Goal: Information Seeking & Learning: Learn about a topic

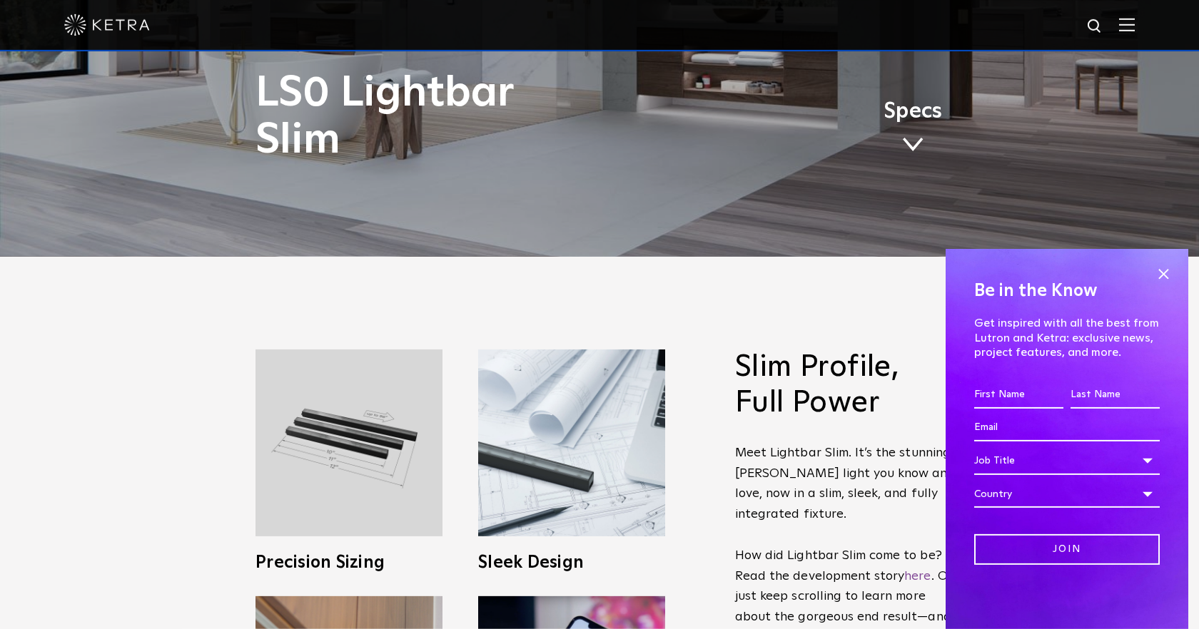
scroll to position [325, 0]
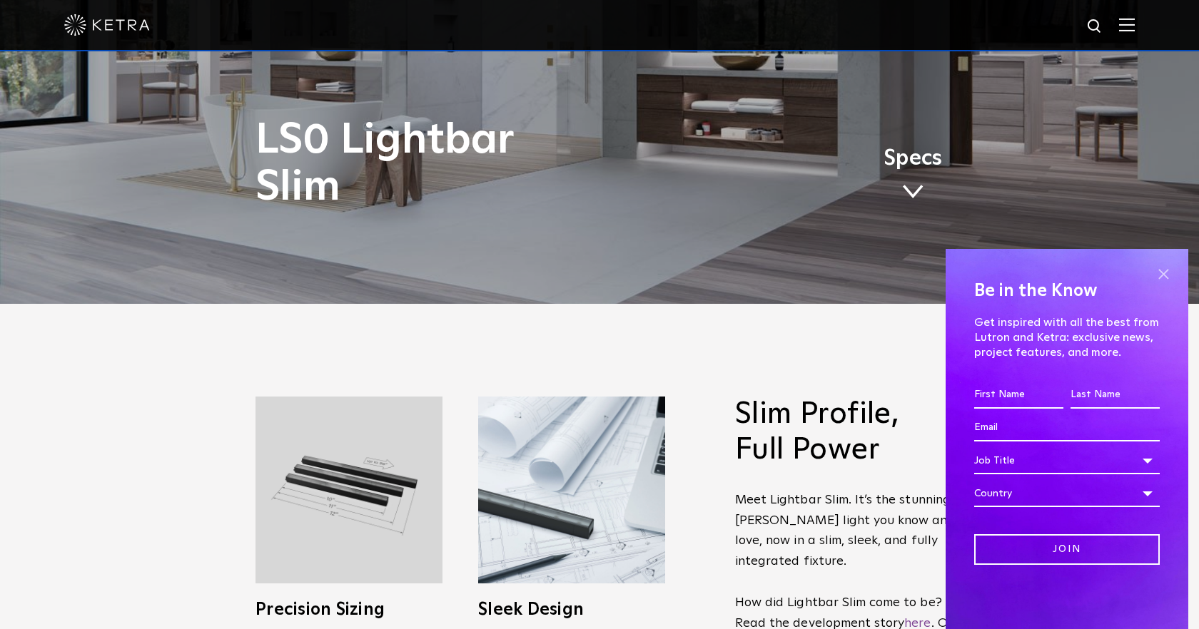
click at [1169, 273] on span at bounding box center [1162, 273] width 21 height 21
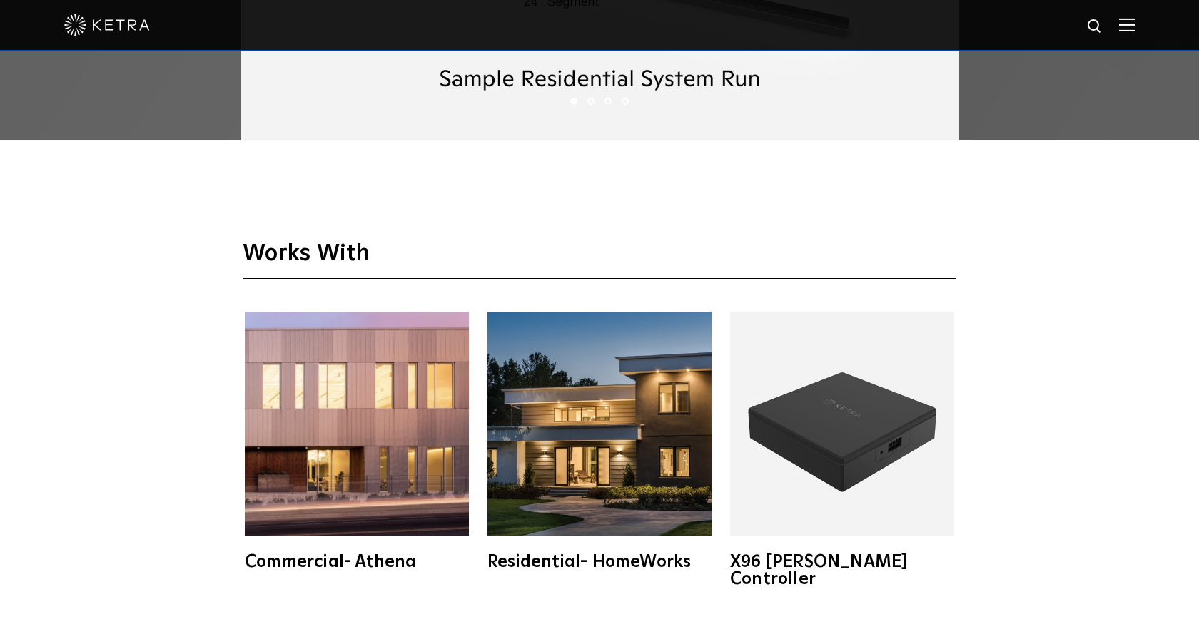
scroll to position [2603, 0]
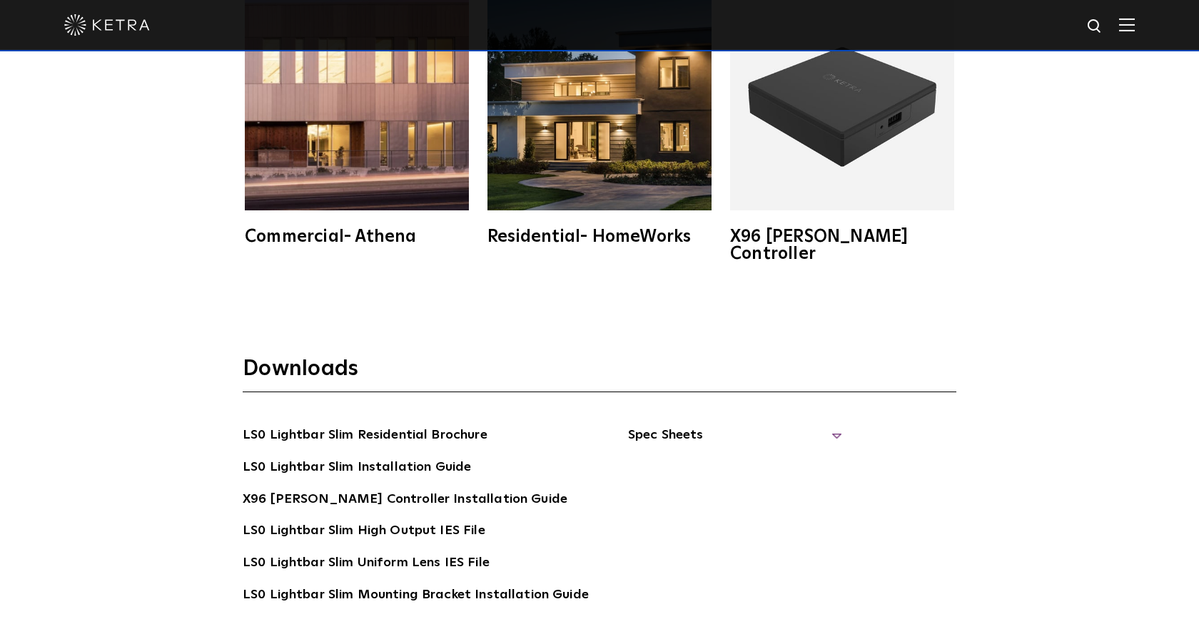
click at [722, 425] on span "Spec Sheets" at bounding box center [735, 440] width 214 height 31
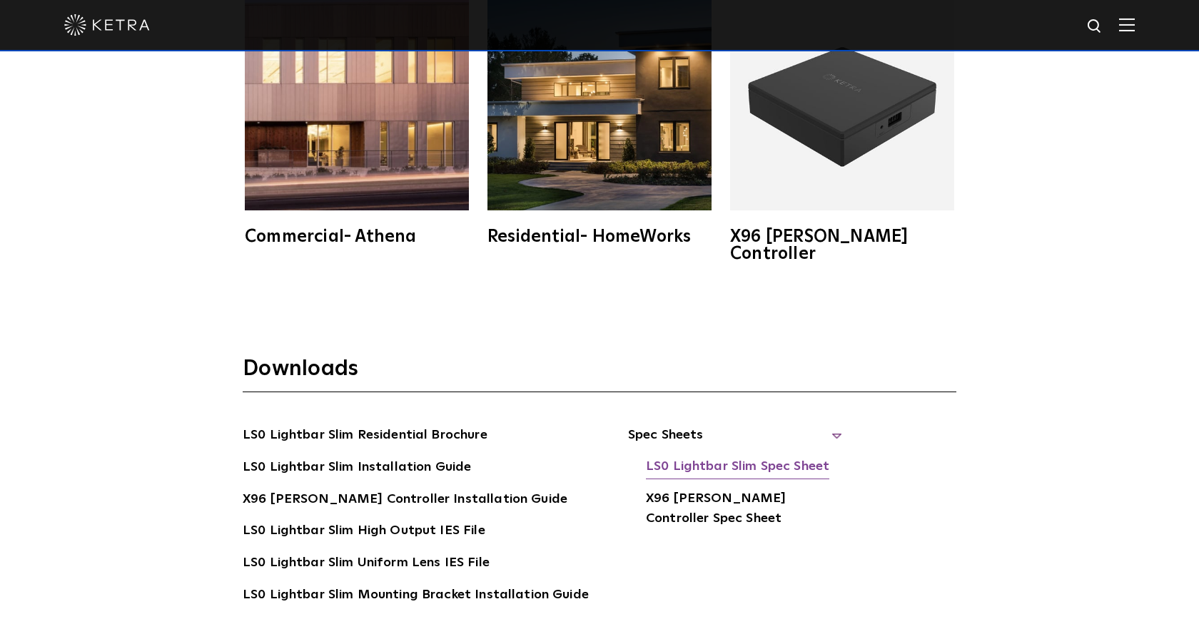
click at [713, 457] on link "LS0 Lightbar Slim Spec Sheet" at bounding box center [737, 468] width 183 height 23
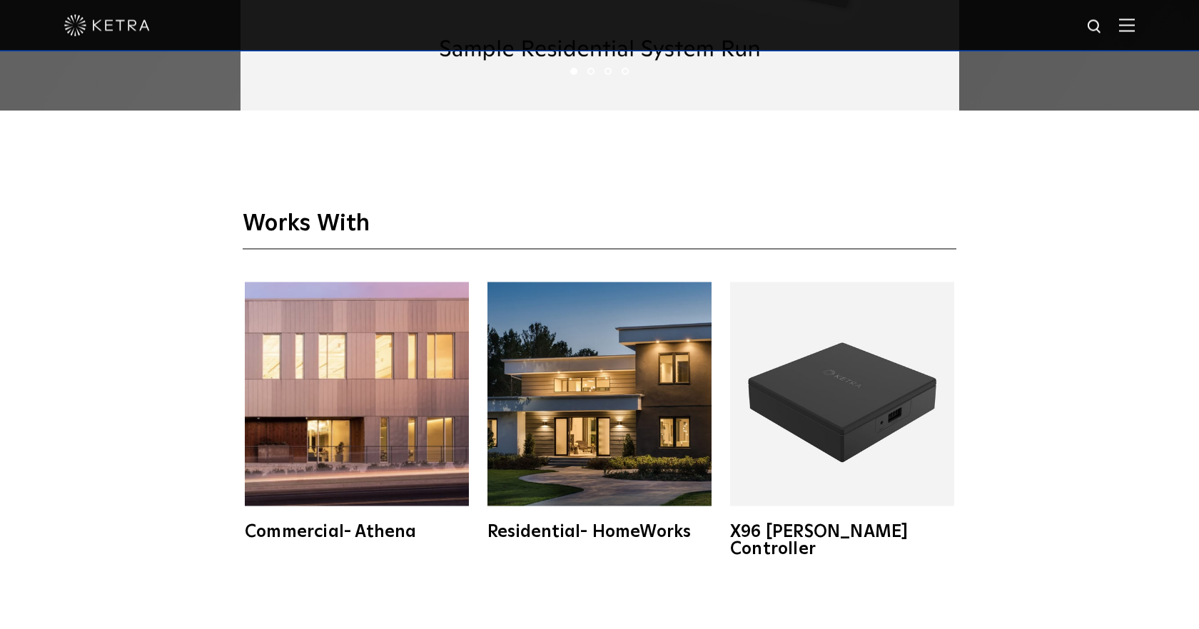
scroll to position [2277, 0]
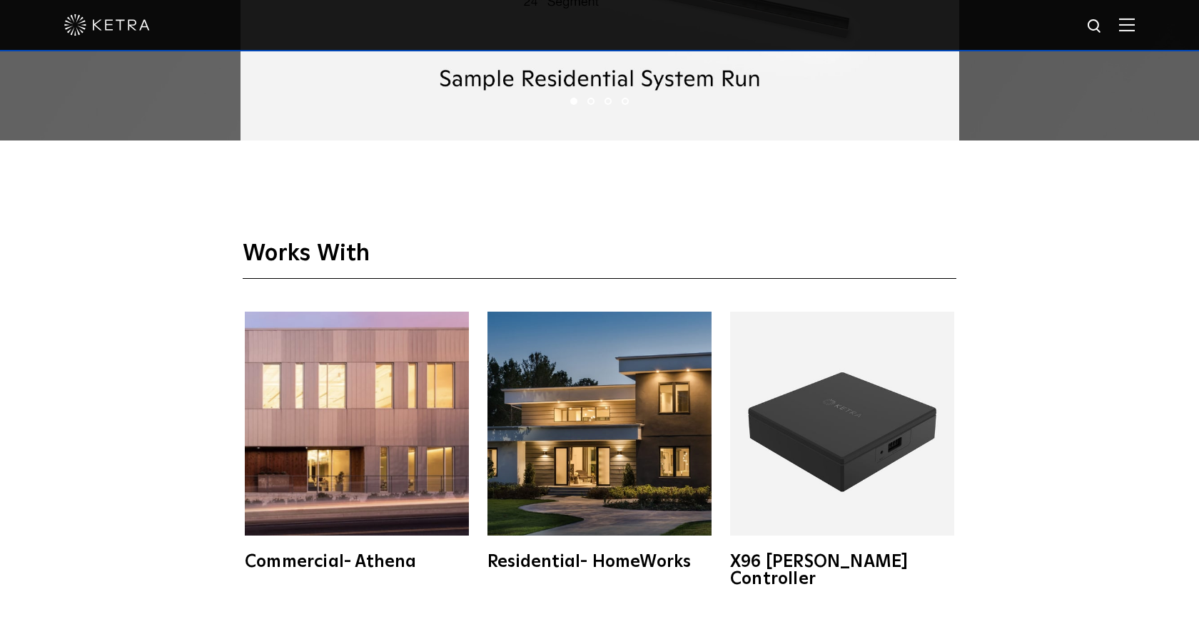
click at [870, 449] on img at bounding box center [842, 424] width 224 height 224
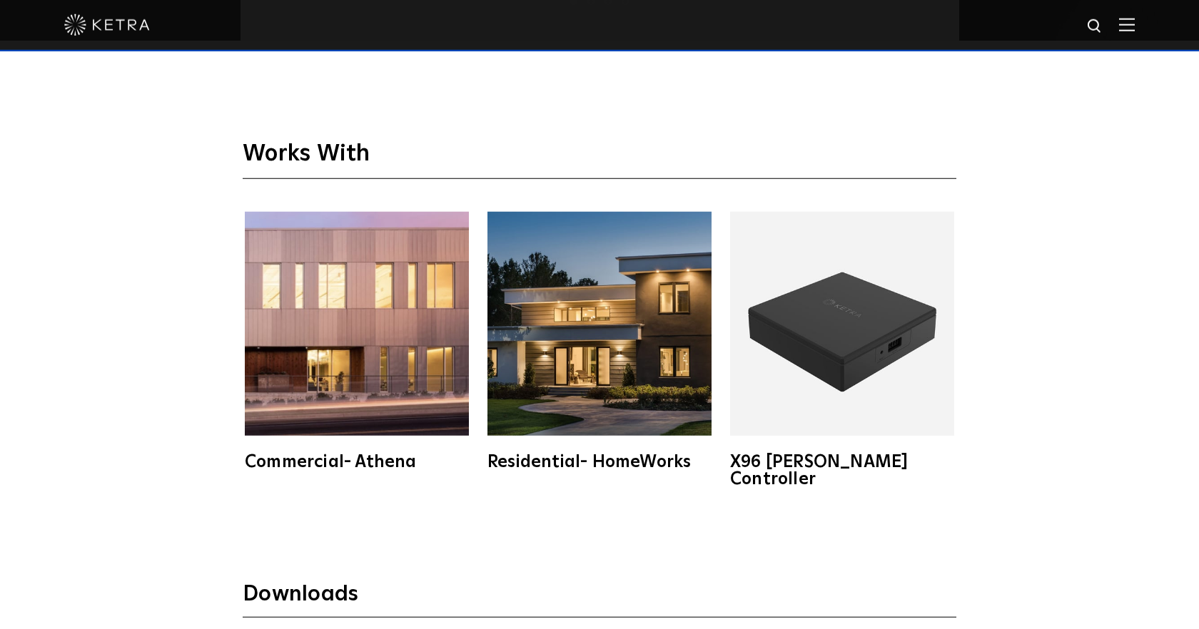
scroll to position [2440, 0]
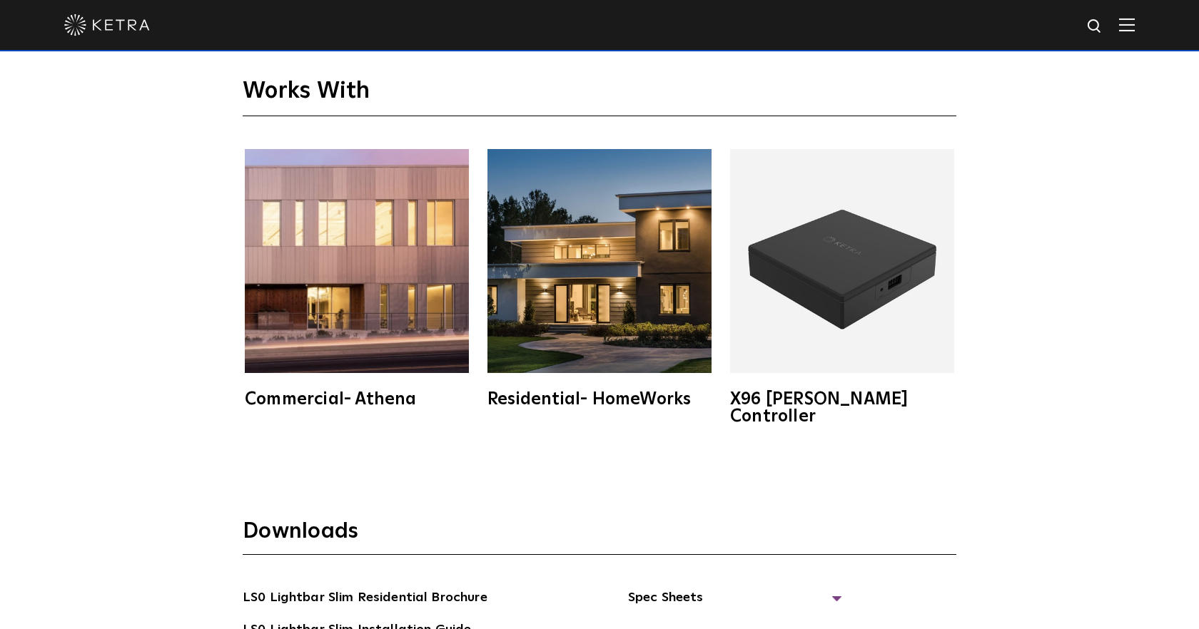
click at [841, 315] on img at bounding box center [842, 261] width 224 height 224
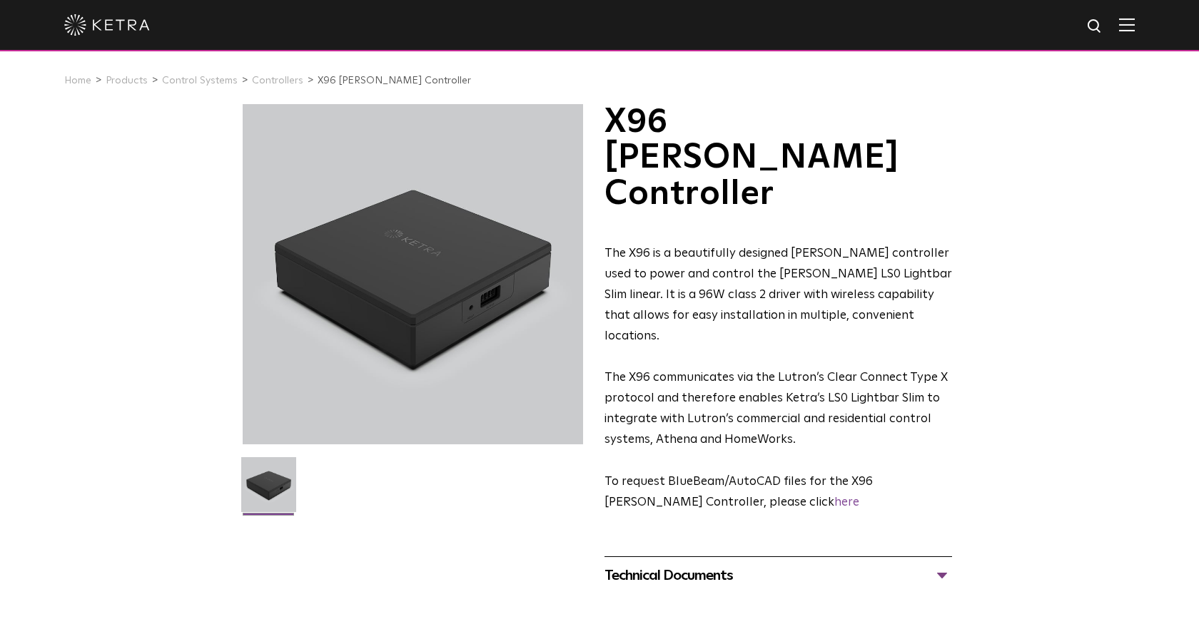
click at [669, 564] on div "Technical Documents" at bounding box center [777, 575] width 347 height 23
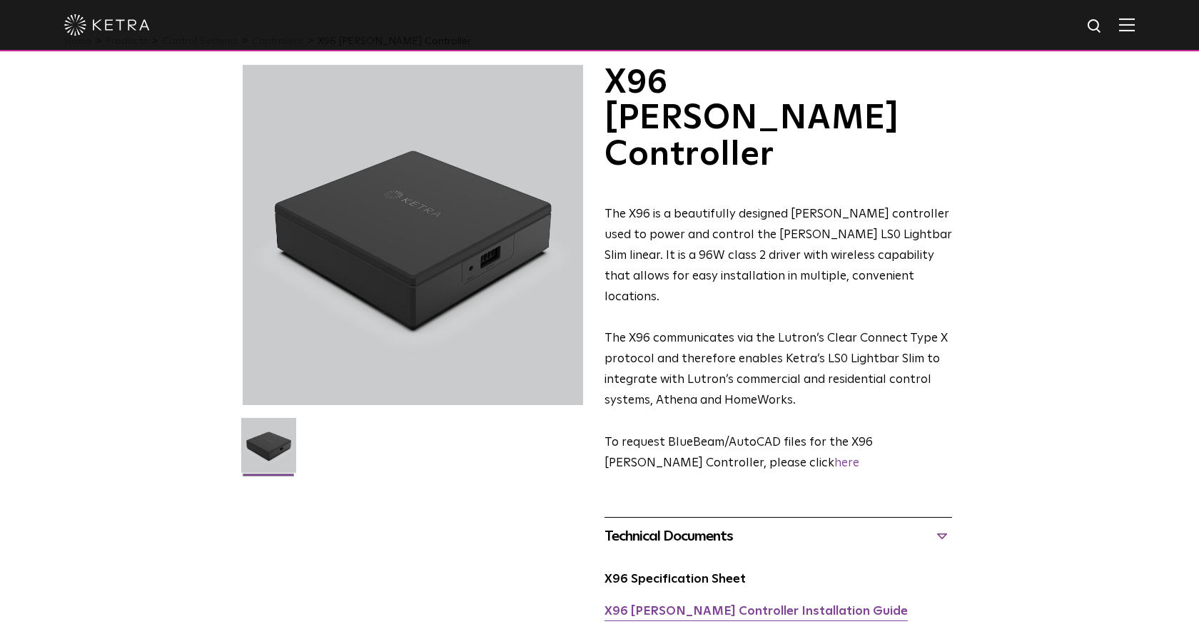
scroll to position [81, 0]
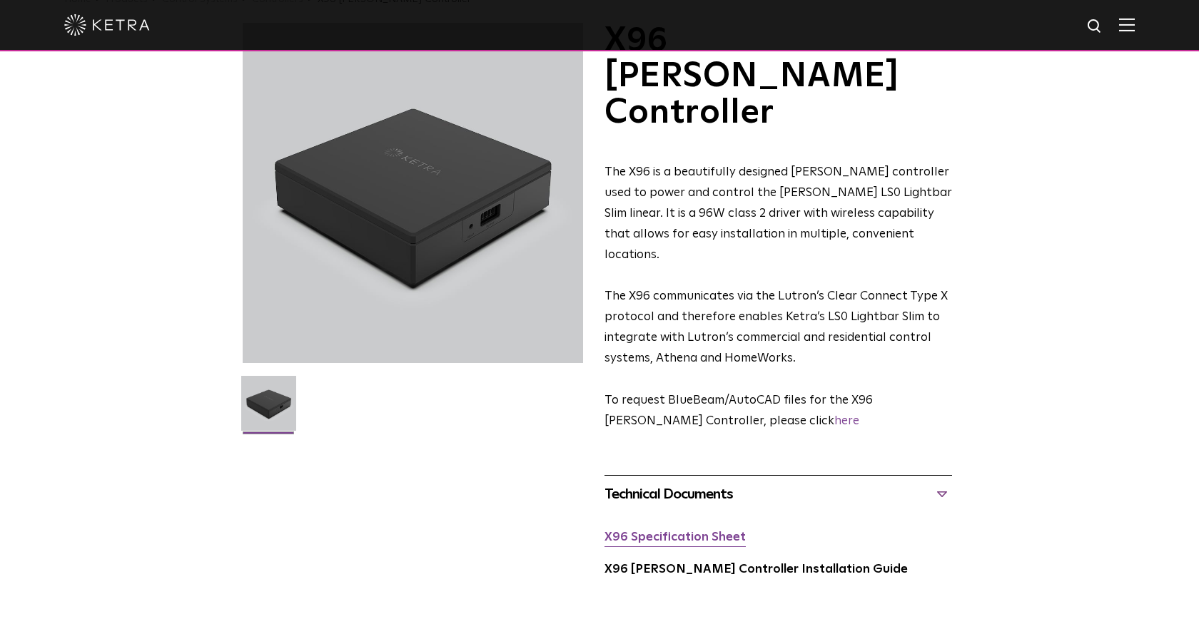
click at [651, 532] on link "X96 Specification Sheet" at bounding box center [674, 538] width 141 height 12
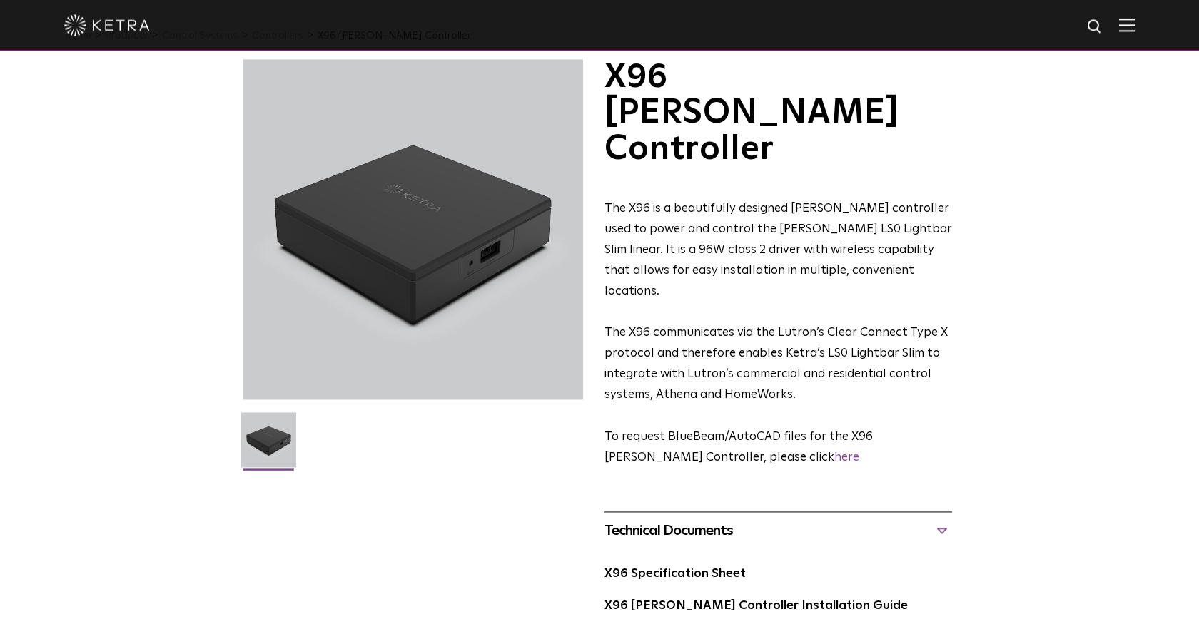
scroll to position [0, 0]
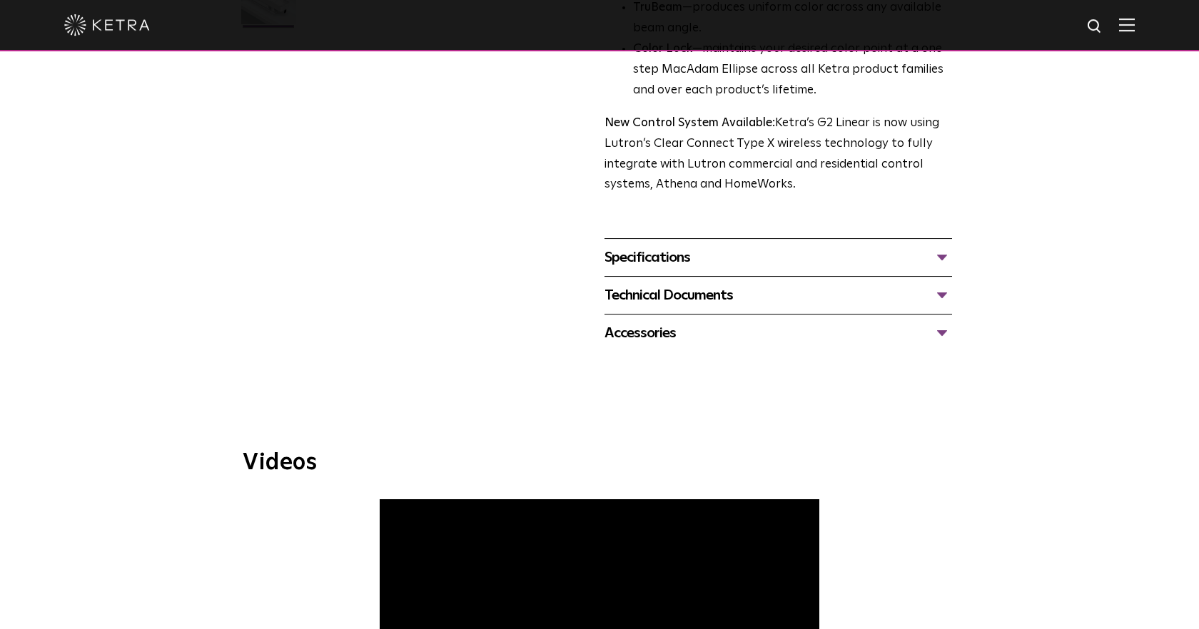
scroll to position [569, 0]
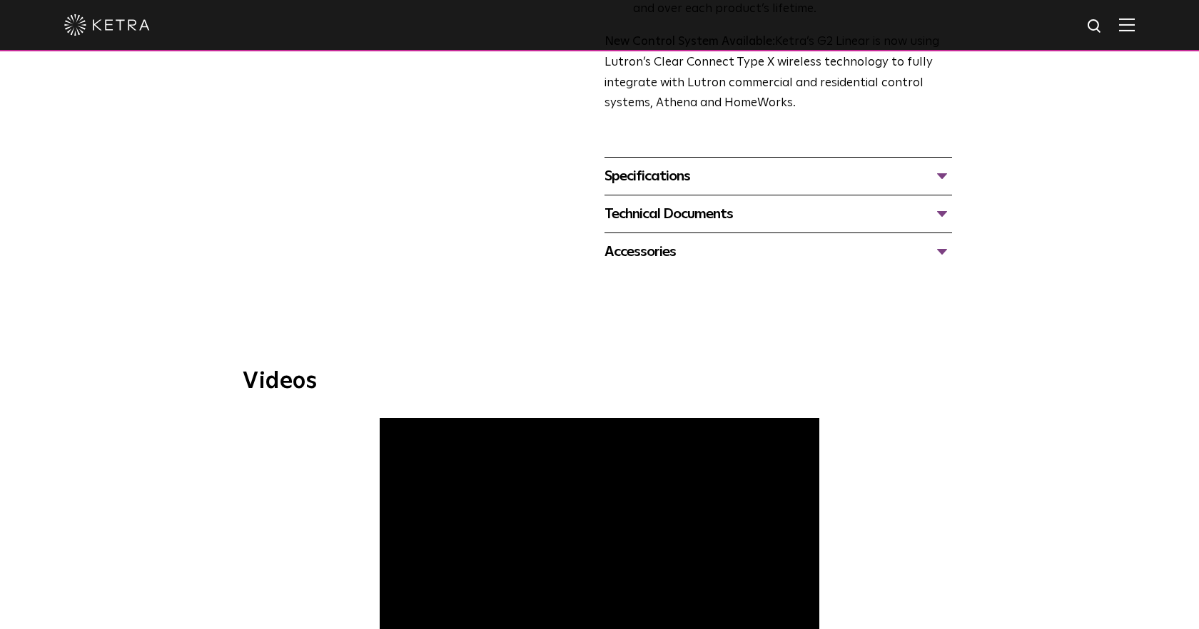
click at [732, 176] on div "Specifications" at bounding box center [777, 176] width 347 height 23
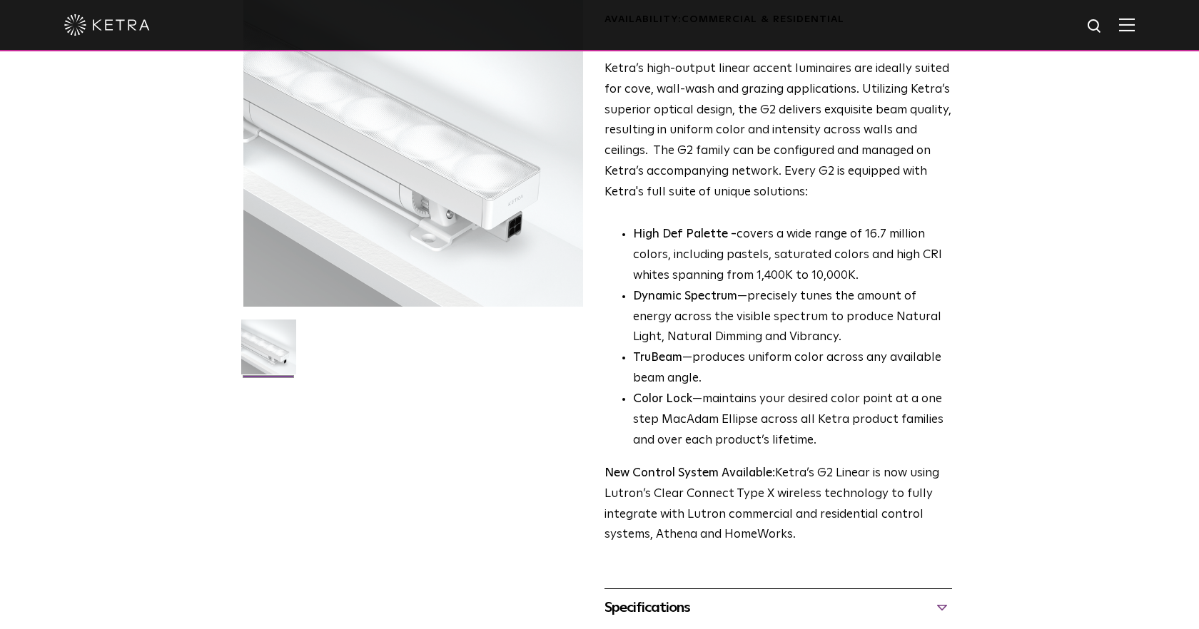
scroll to position [0, 0]
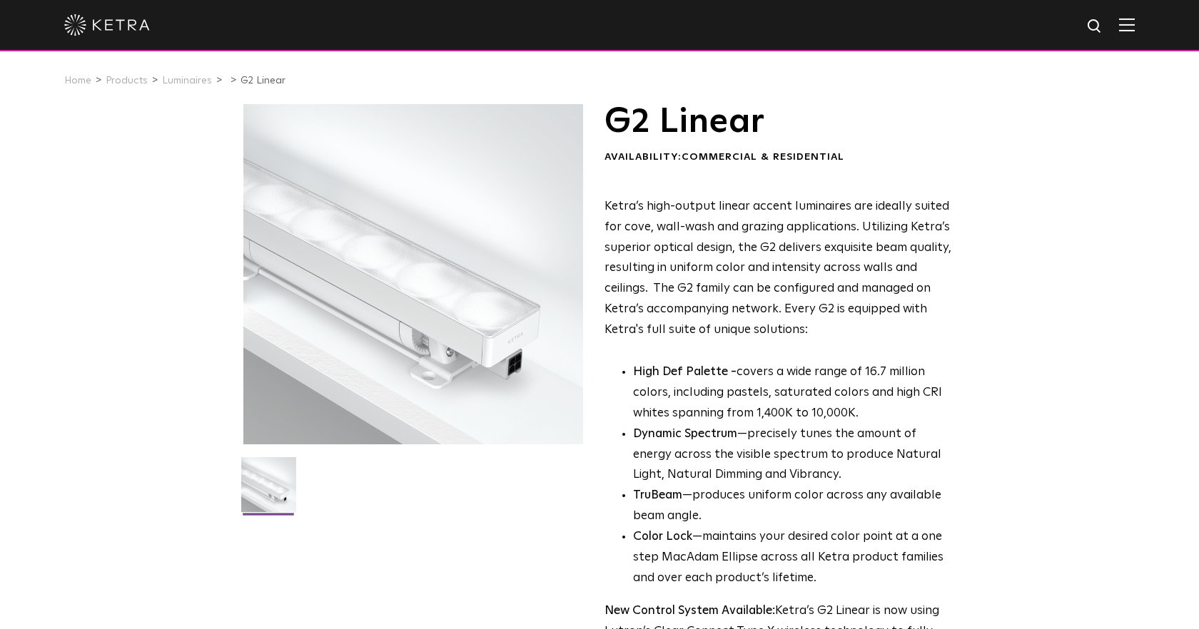
click at [264, 495] on img at bounding box center [268, 490] width 55 height 66
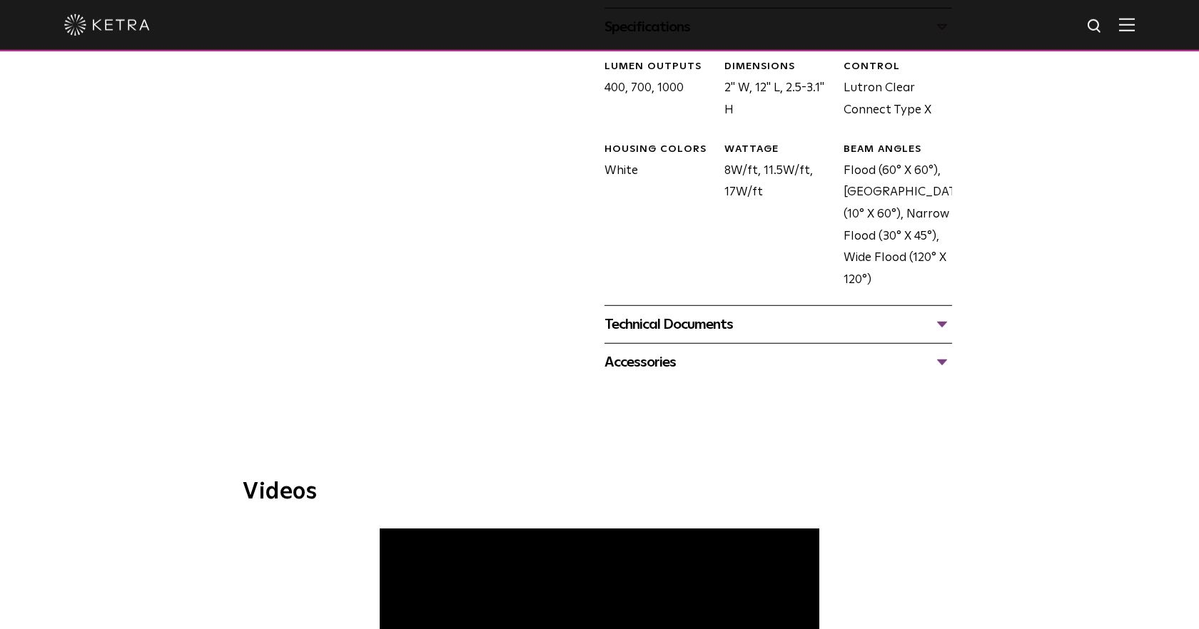
scroll to position [813, 0]
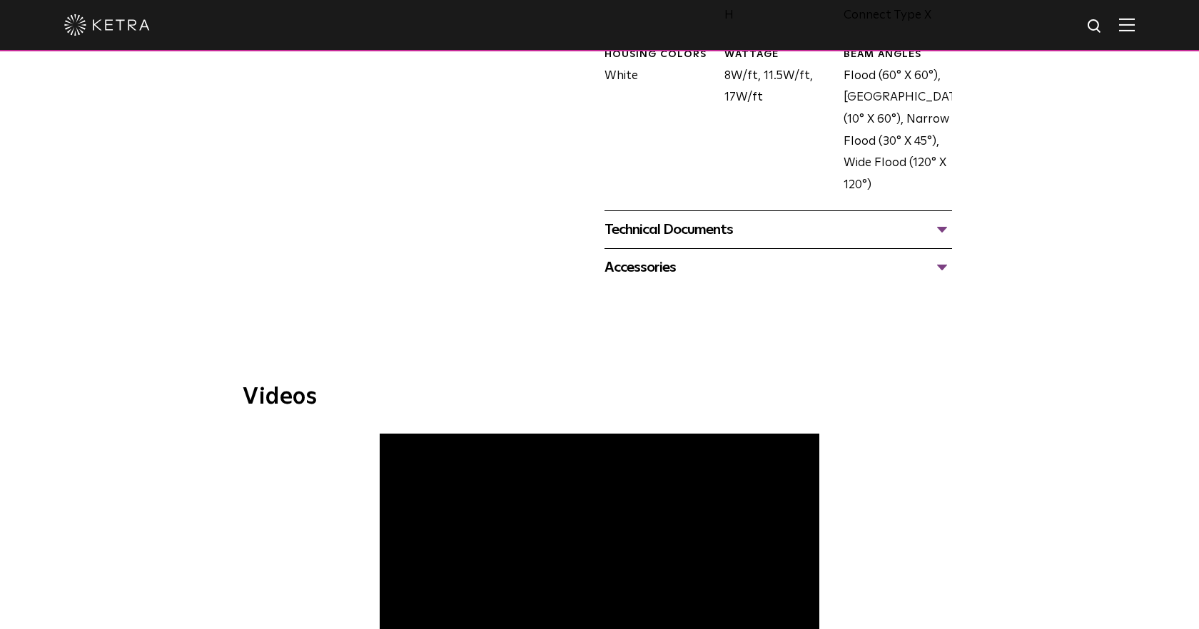
click at [893, 266] on div "Accessories" at bounding box center [777, 267] width 347 height 23
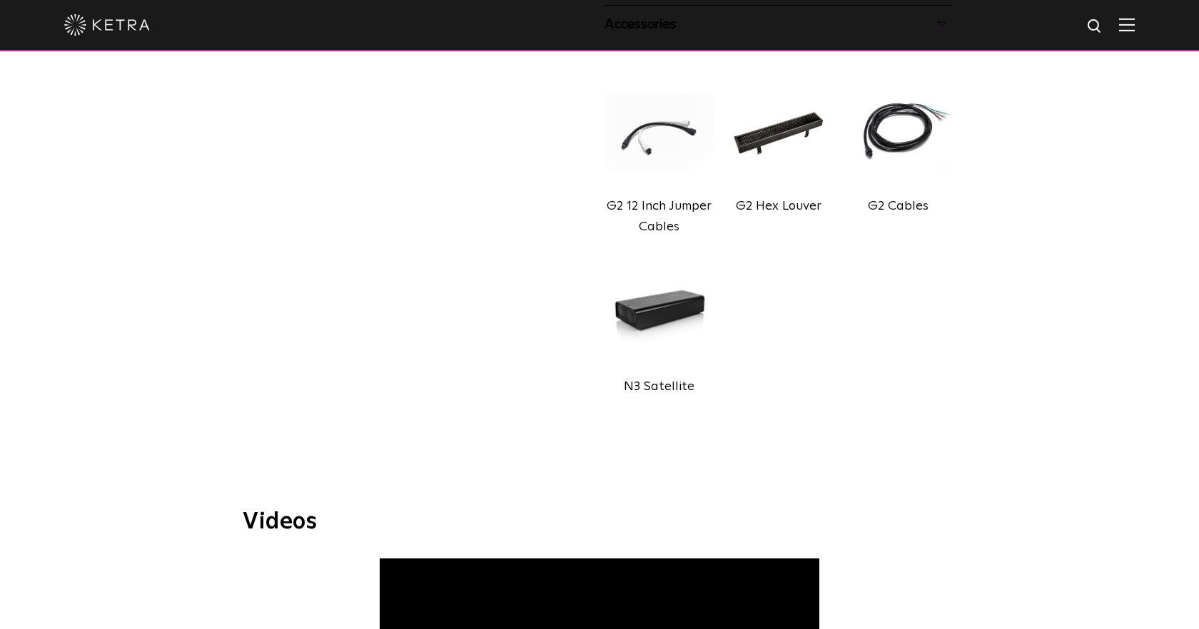
scroll to position [1057, 0]
click at [649, 315] on img at bounding box center [658, 311] width 108 height 121
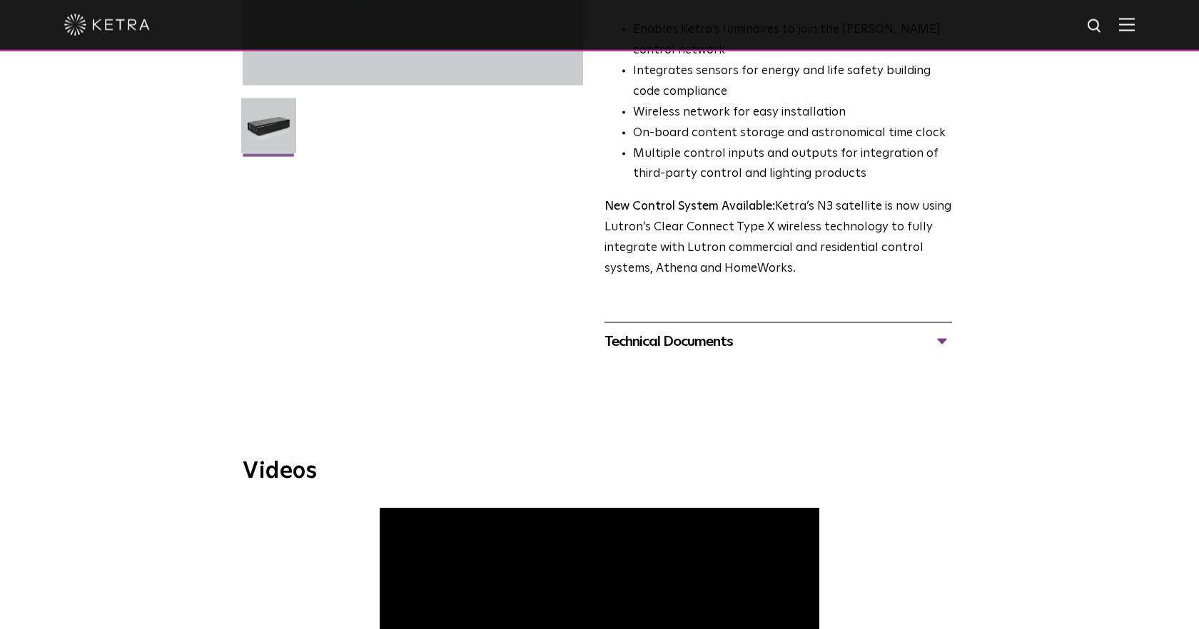
scroll to position [407, 0]
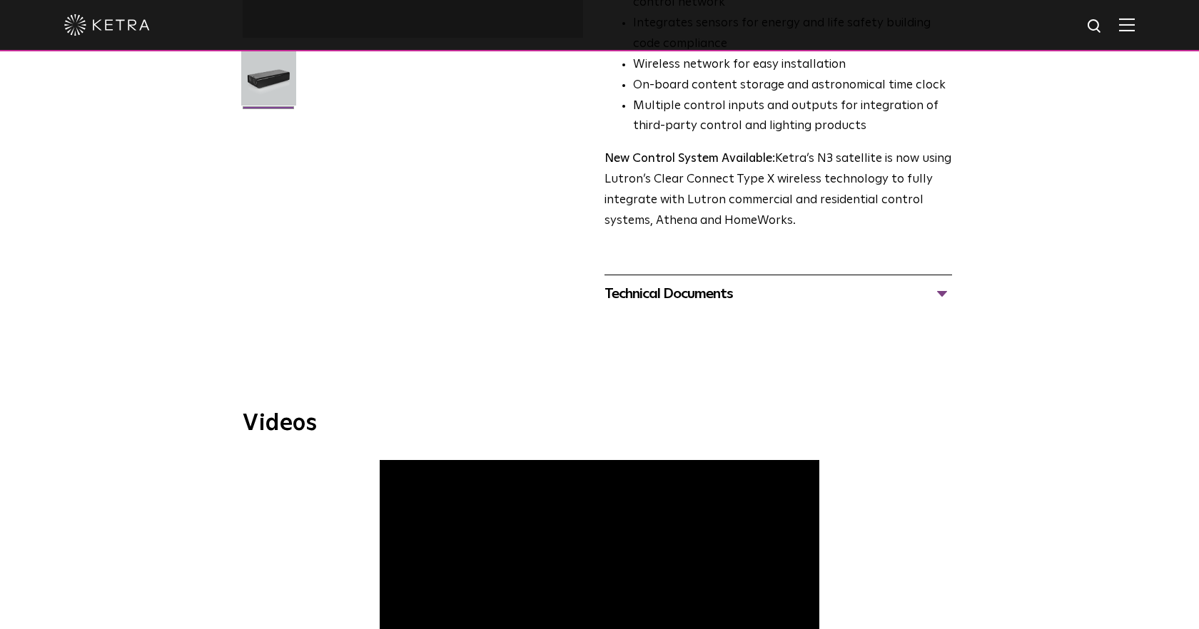
click at [727, 300] on div "Technical Documents" at bounding box center [777, 294] width 347 height 23
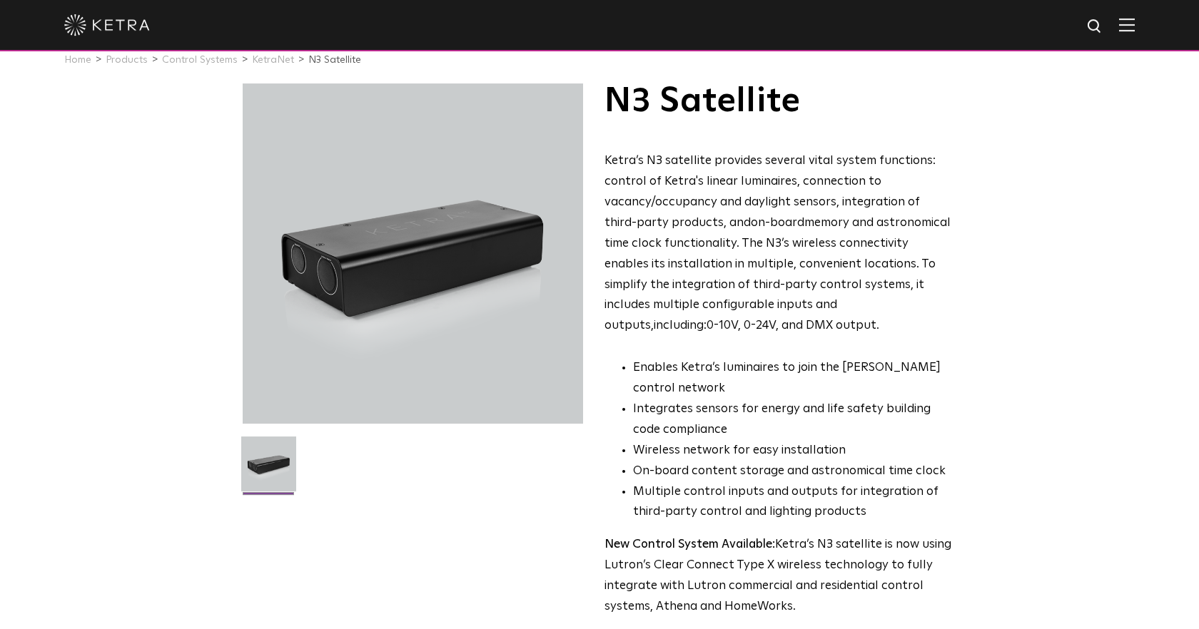
scroll to position [0, 0]
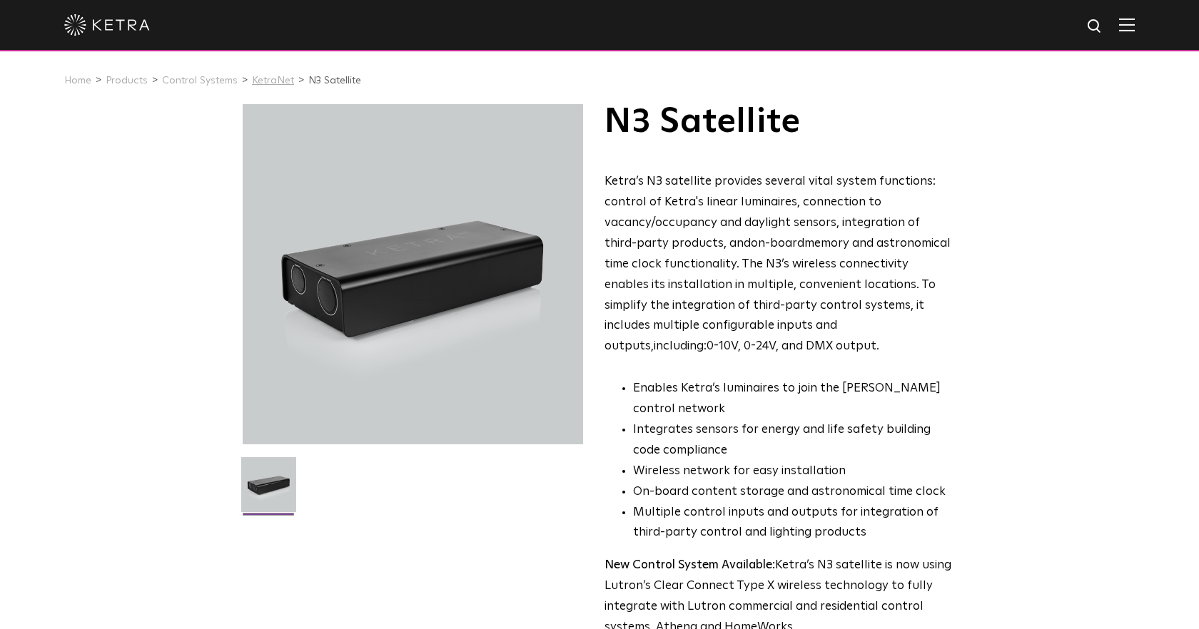
click at [278, 76] on link "KetraNet" at bounding box center [273, 81] width 42 height 10
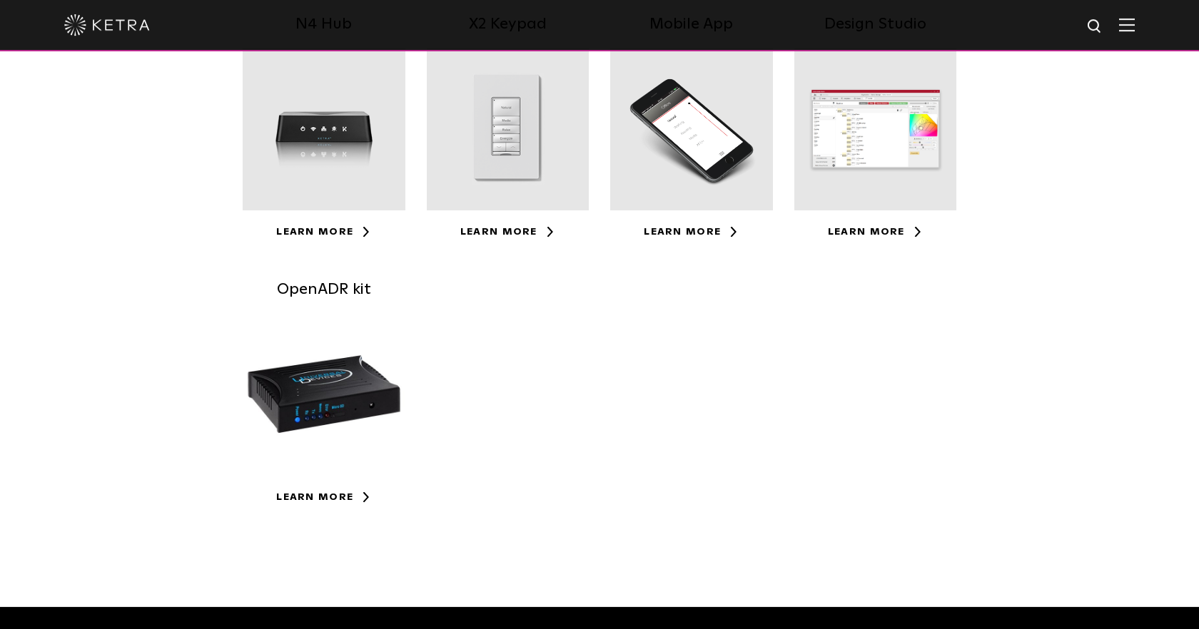
scroll to position [402, 0]
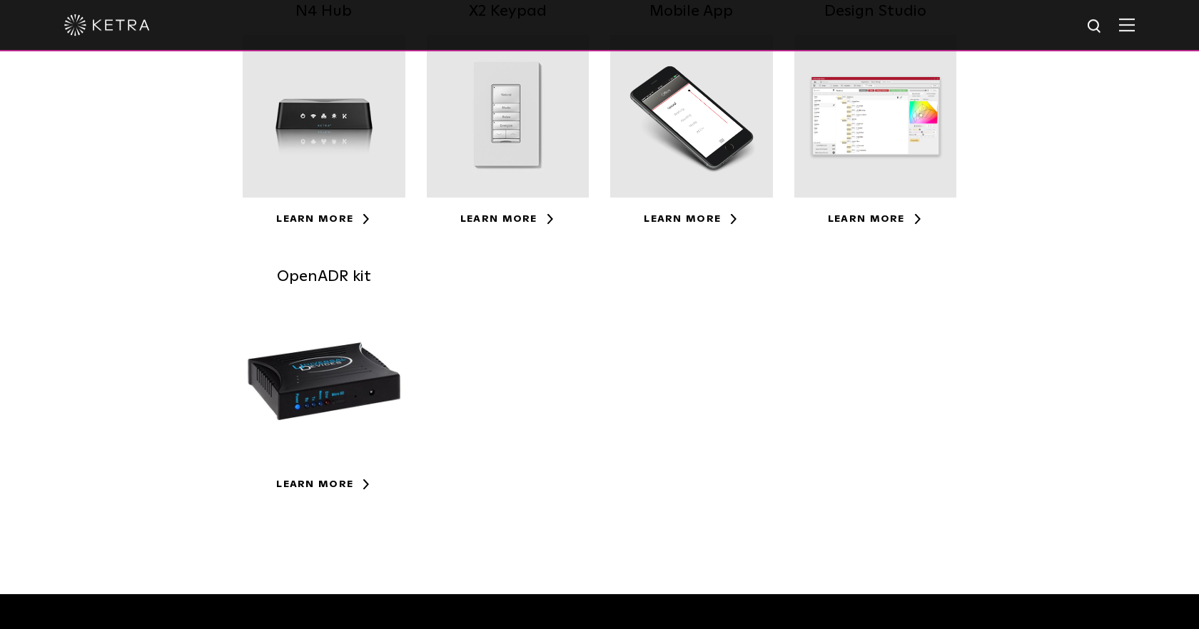
click at [857, 135] on div at bounding box center [875, 116] width 163 height 163
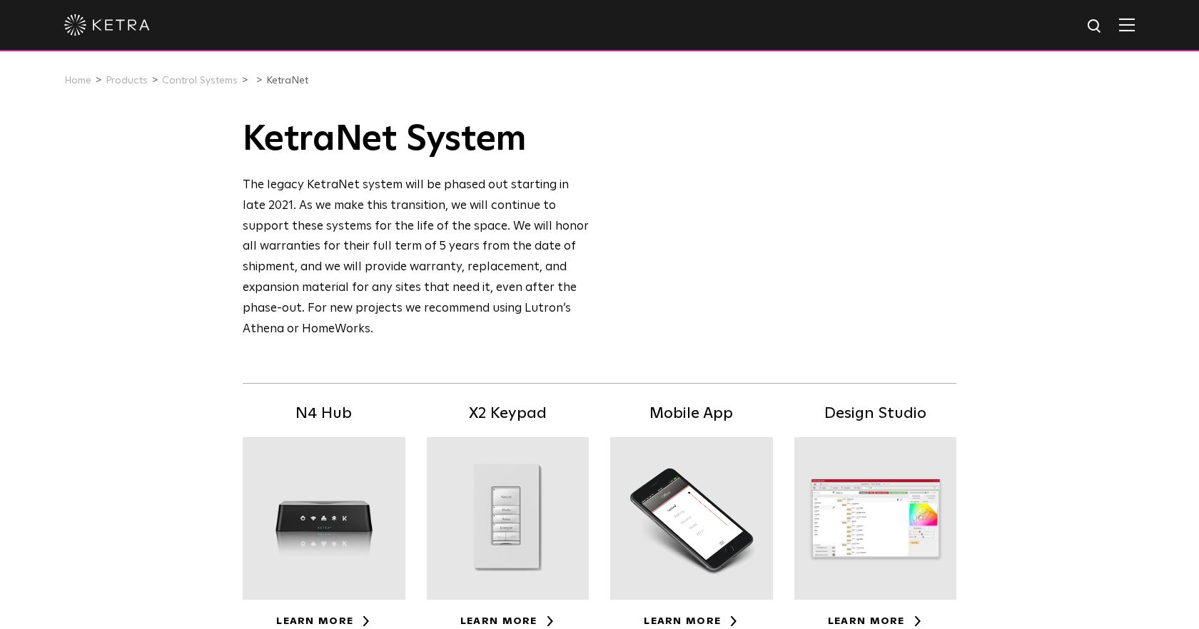
scroll to position [402, 0]
